Goal: Task Accomplishment & Management: Use online tool/utility

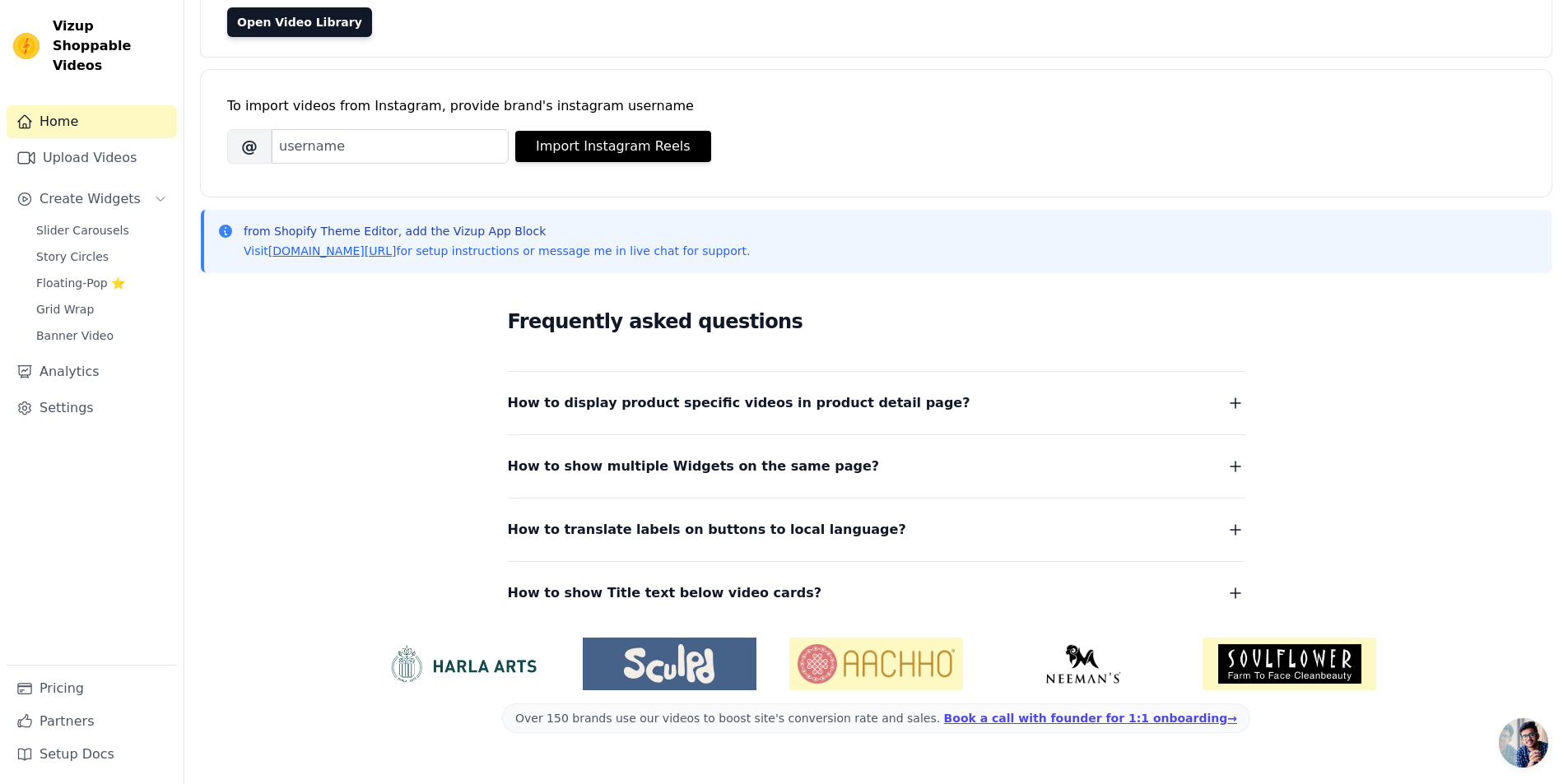
scroll to position [165, 0]
click at [286, 27] on link "Open Video Library" at bounding box center [299, 21] width 145 height 29
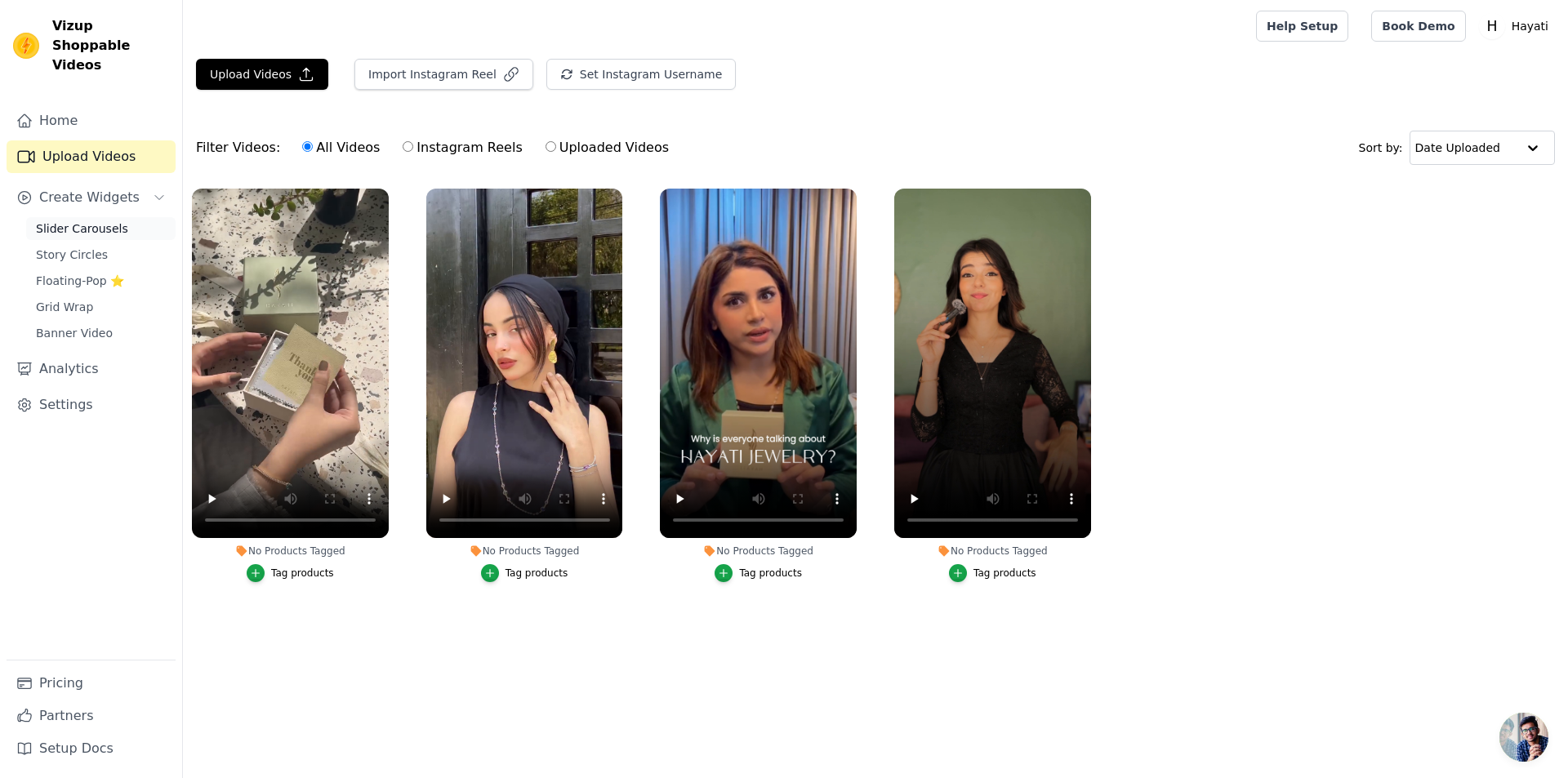
click at [99, 221] on span "Slider Carousels" at bounding box center [81, 228] width 92 height 16
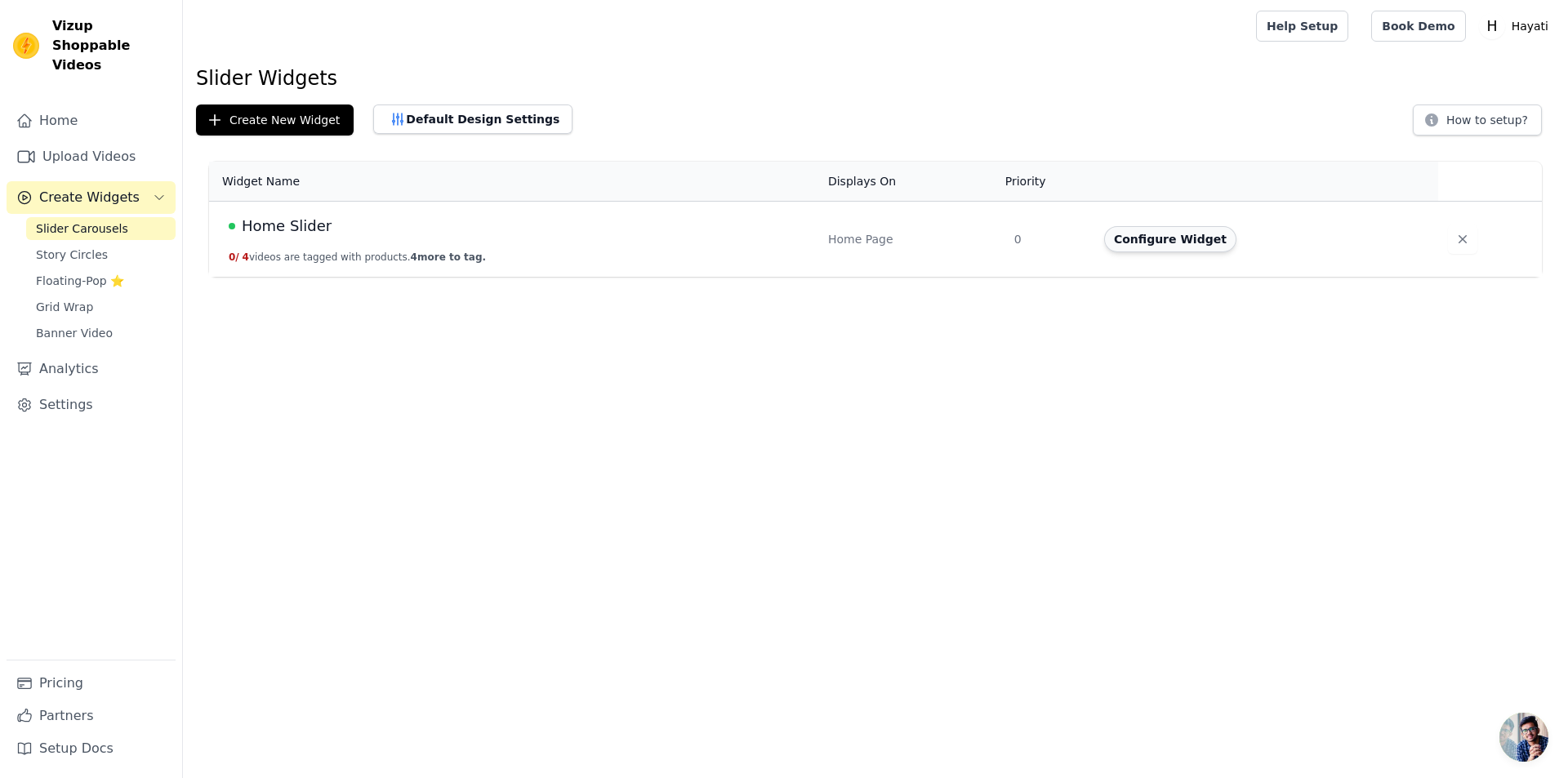
click at [1189, 238] on button "Configure Widget" at bounding box center [1169, 239] width 133 height 26
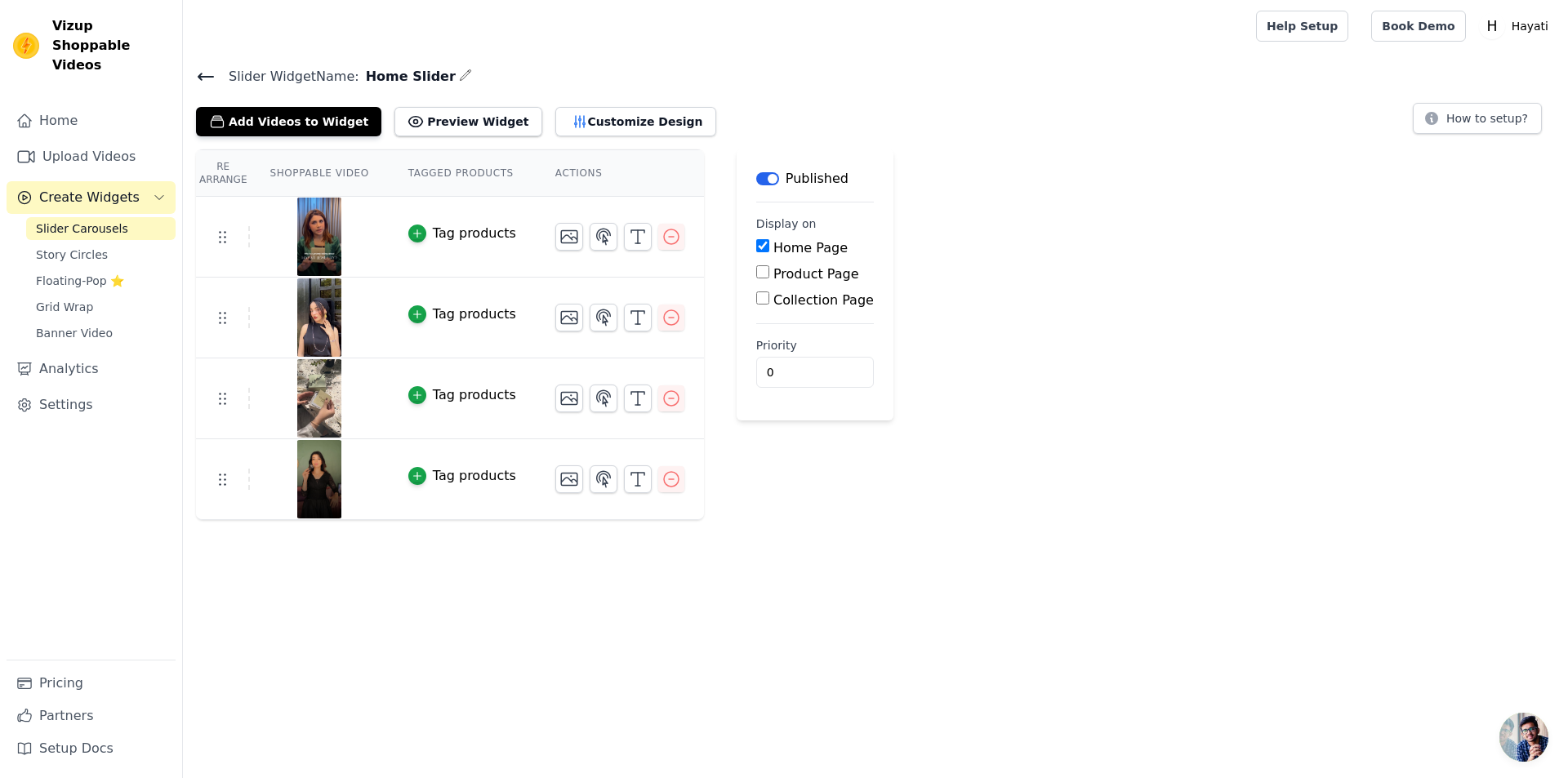
click at [756, 292] on input "Collection Page" at bounding box center [763, 298] width 14 height 14
checkbox input "true"
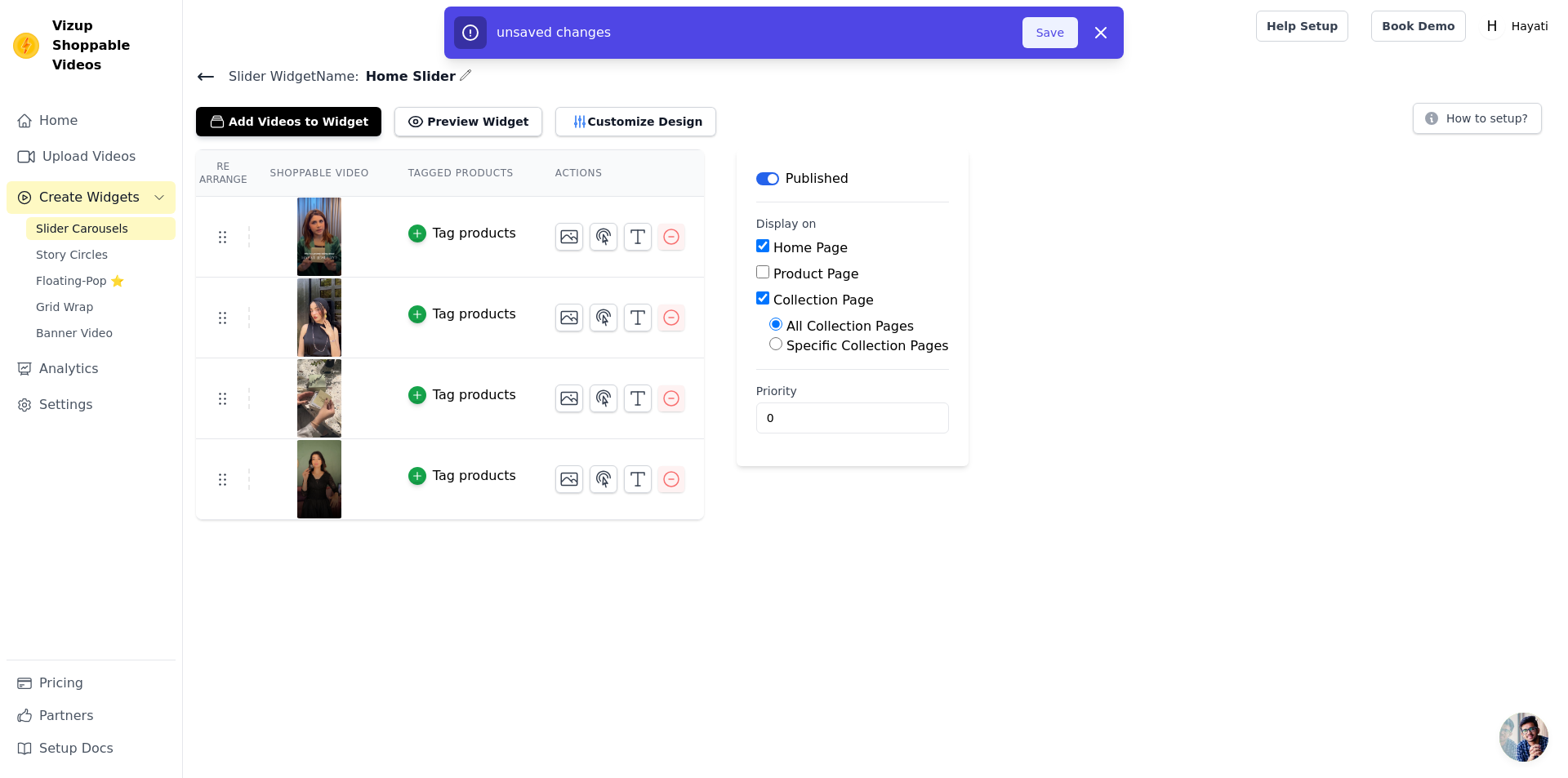
click at [1066, 25] on button "Save" at bounding box center [1050, 33] width 55 height 31
